Goal: Browse casually

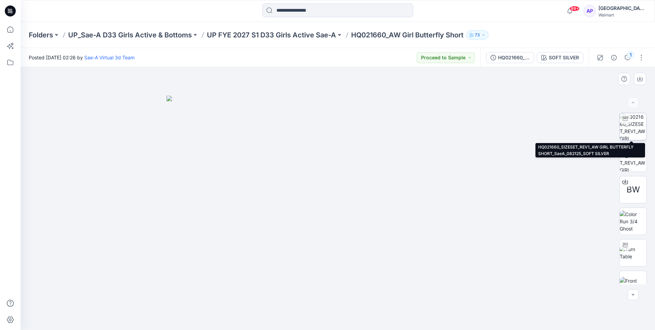
click at [630, 132] on img at bounding box center [633, 126] width 27 height 27
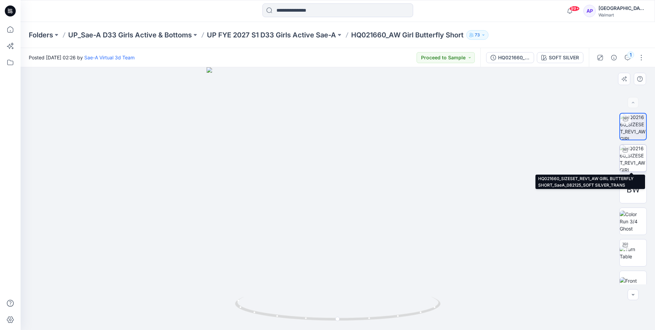
click at [639, 152] on img at bounding box center [633, 158] width 27 height 27
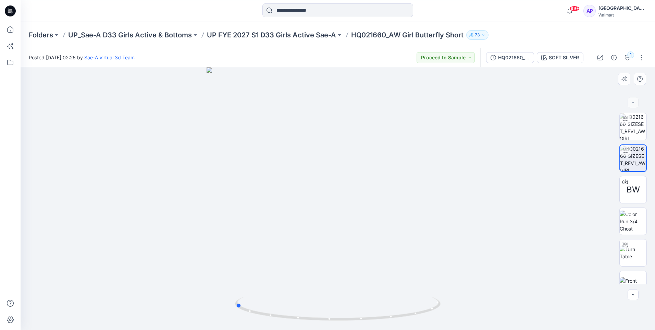
drag, startPoint x: 391, startPoint y: 290, endPoint x: 494, endPoint y: 289, distance: 103.1
click at [494, 289] on div at bounding box center [338, 198] width 634 height 262
drag, startPoint x: 371, startPoint y: 318, endPoint x: 511, endPoint y: 312, distance: 139.5
click at [511, 312] on div at bounding box center [338, 198] width 634 height 262
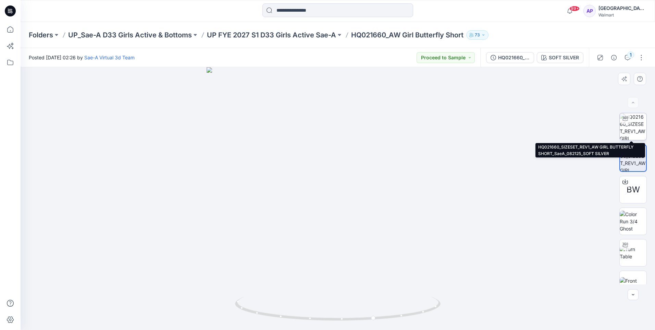
click at [633, 129] on img at bounding box center [633, 126] width 27 height 27
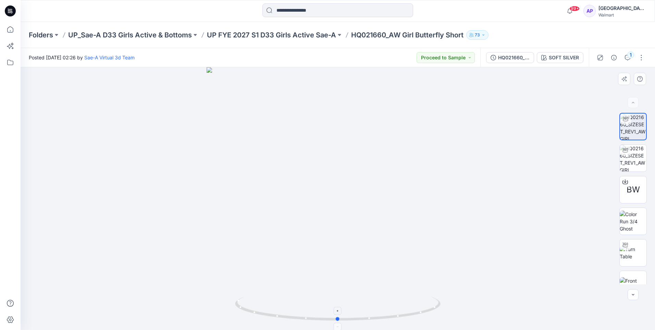
click at [334, 302] on icon at bounding box center [338, 309] width 207 height 26
